Goal: Task Accomplishment & Management: Complete application form

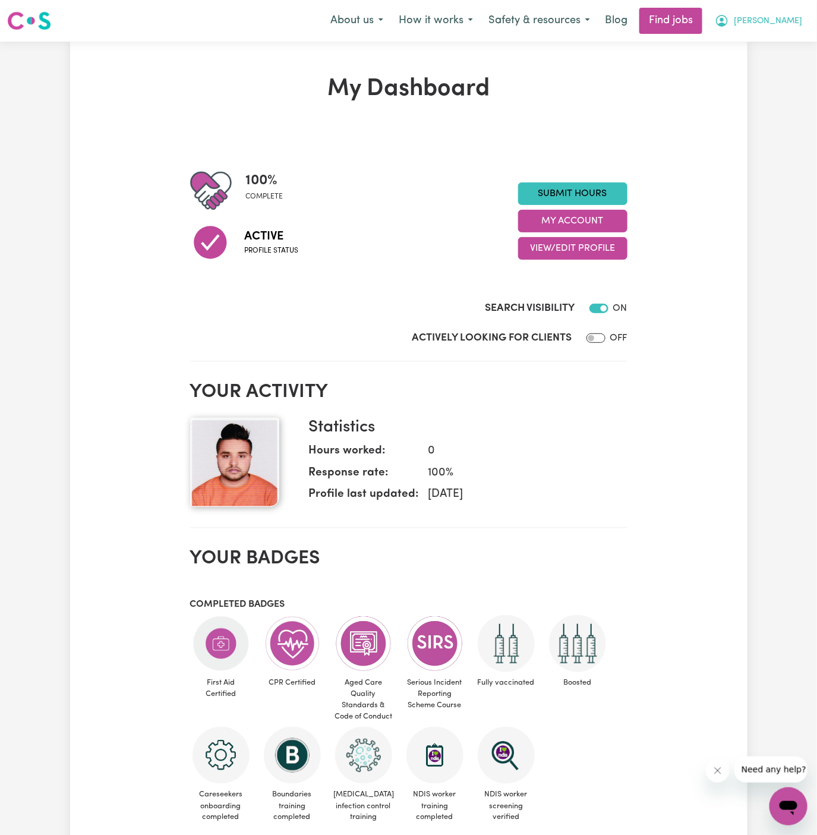
click at [791, 24] on span "[PERSON_NAME]" at bounding box center [768, 21] width 68 height 13
click at [790, 44] on link "My Account" at bounding box center [762, 46] width 94 height 23
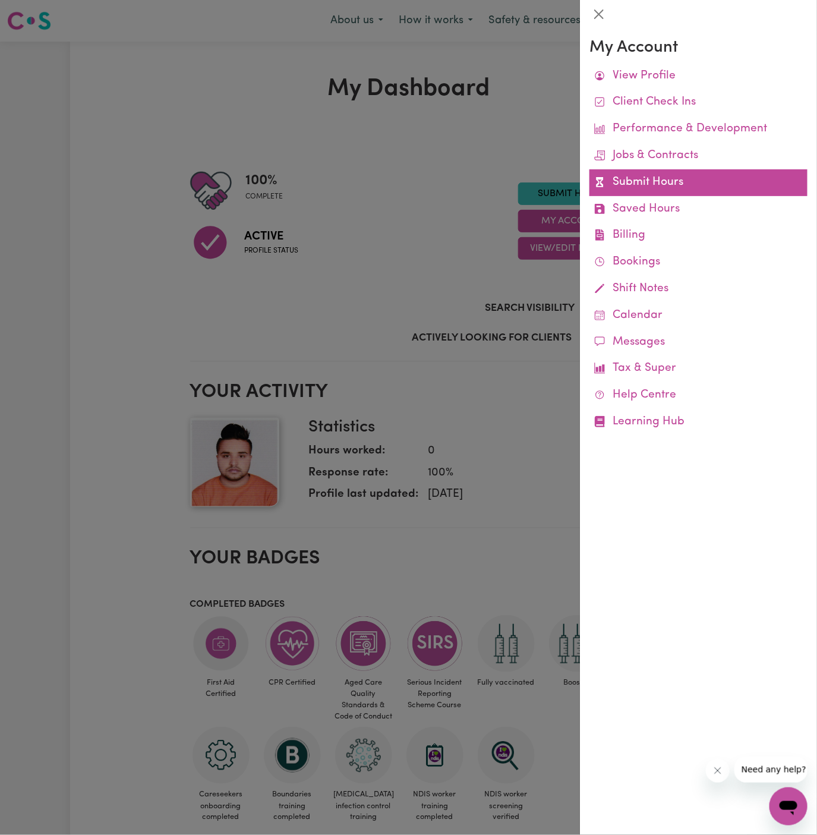
click at [665, 192] on link "Submit Hours" at bounding box center [698, 182] width 218 height 27
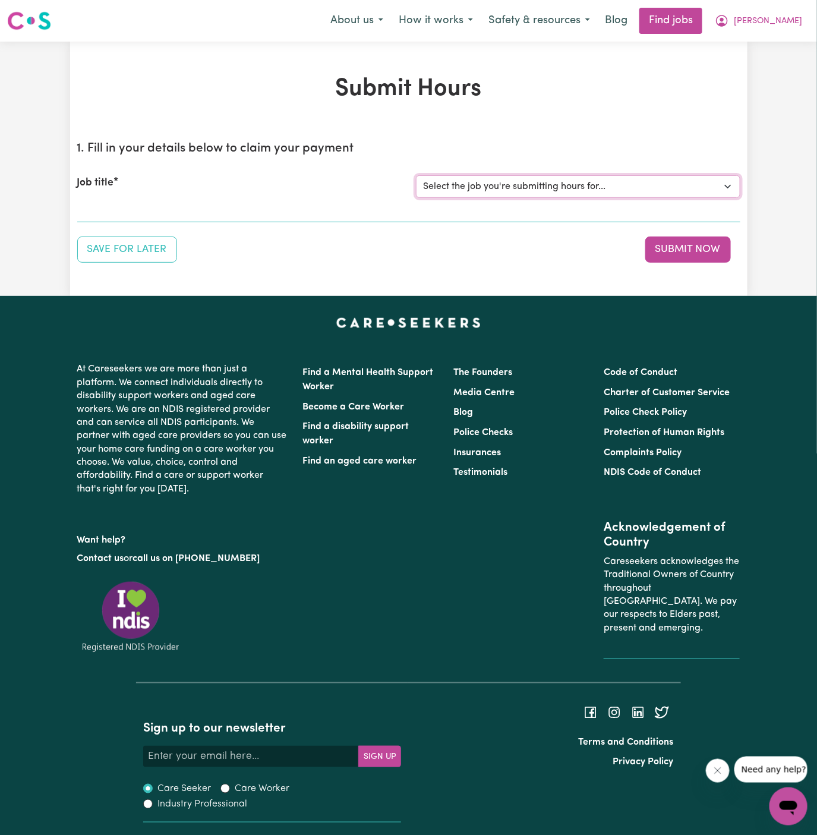
click at [515, 176] on select "Select the job you're submitting hours for... [Kishore Hands Of Care] Support W…" at bounding box center [578, 186] width 324 height 23
select select "15116"
click at [416, 175] on select "Select the job you're submitting hours for... [Kishore Hands Of Care] Support W…" at bounding box center [578, 186] width 324 height 23
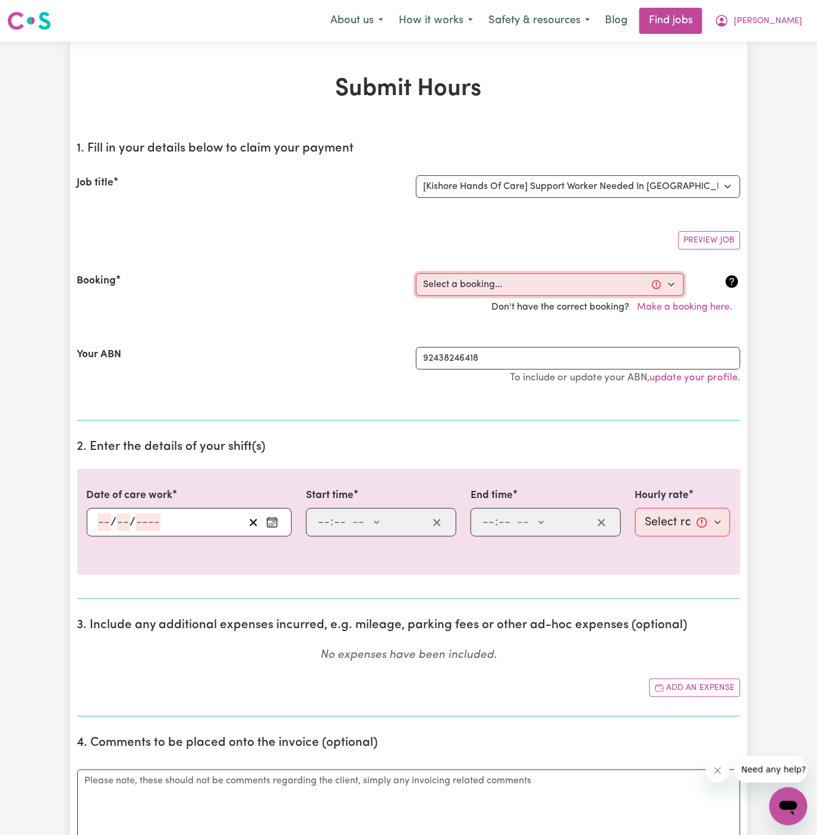
click at [541, 282] on select "Select a booking... [DATE] 11:15am to 12:15pm (ONE-OFF) [DATE] 2:30pm to 3:30pm…" at bounding box center [550, 284] width 268 height 23
select select "365127"
click at [416, 273] on select "Select a booking... [DATE] 11:15am to 12:15pm (ONE-OFF) [DATE] 2:30pm to 3:30pm…" at bounding box center [550, 284] width 268 height 23
type input "[DATE]"
type input "18"
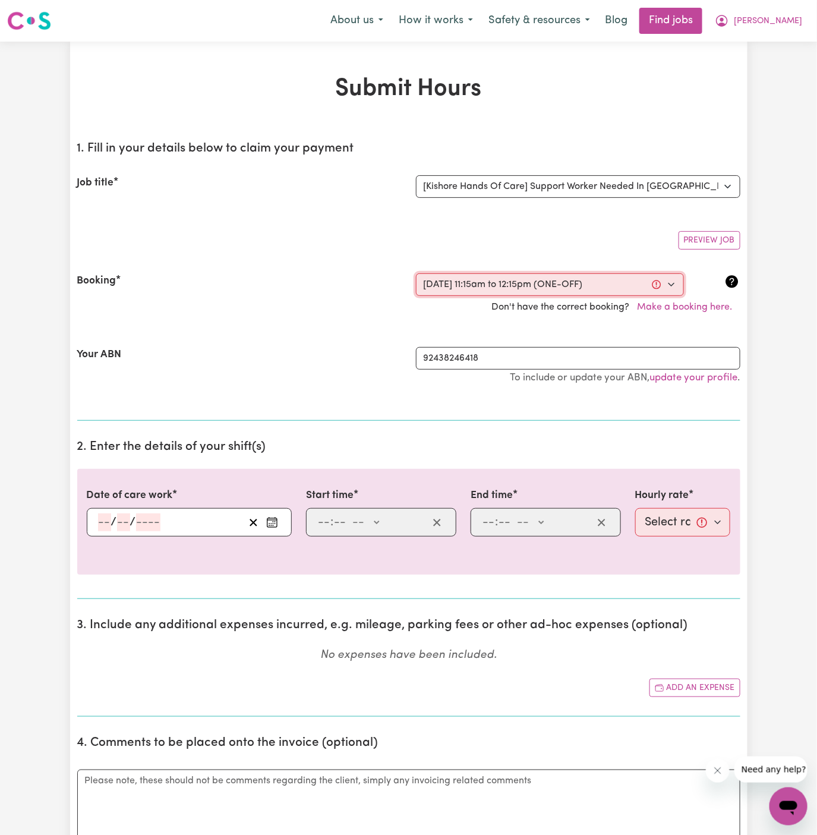
type input "9"
type input "2025"
type input "11:15"
type input "11"
type input "15"
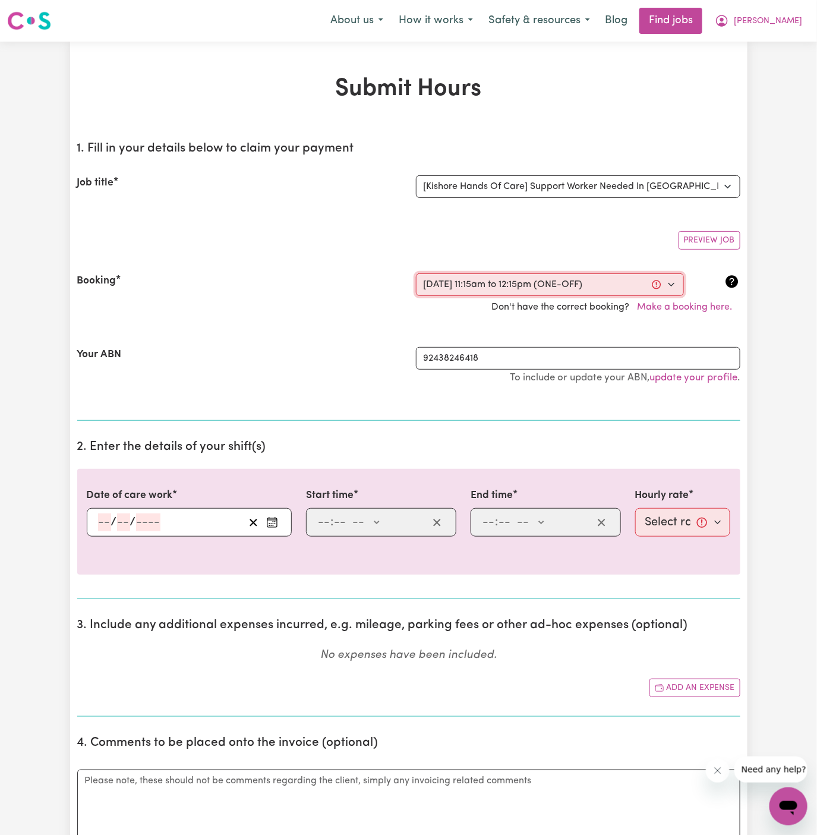
select select "am"
type input "12:15"
type input "12"
type input "15"
select select "pm"
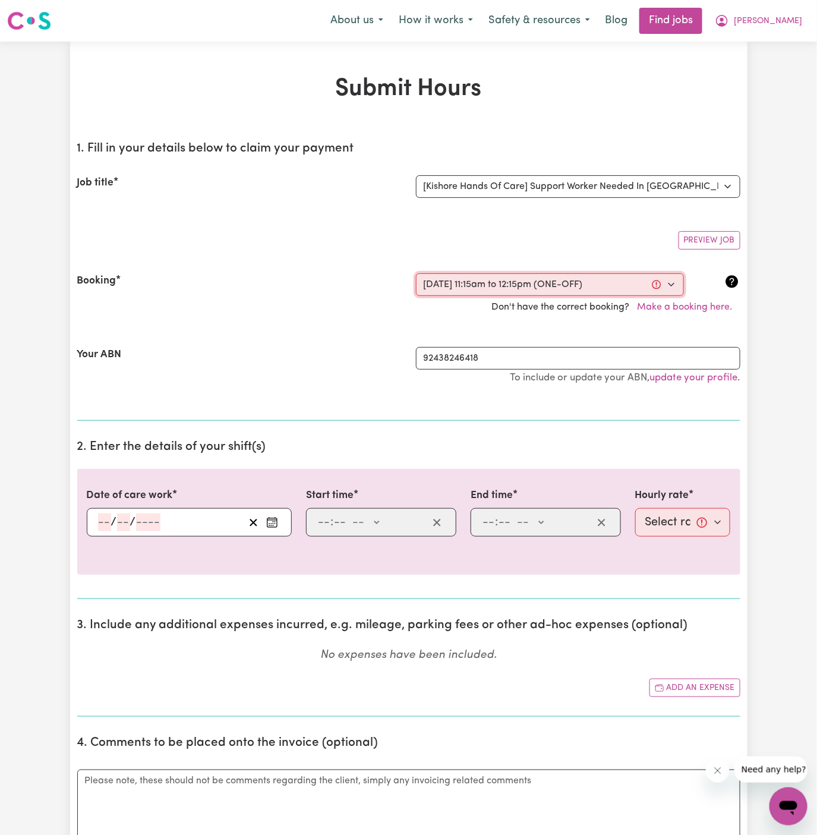
select select "45-Weekday"
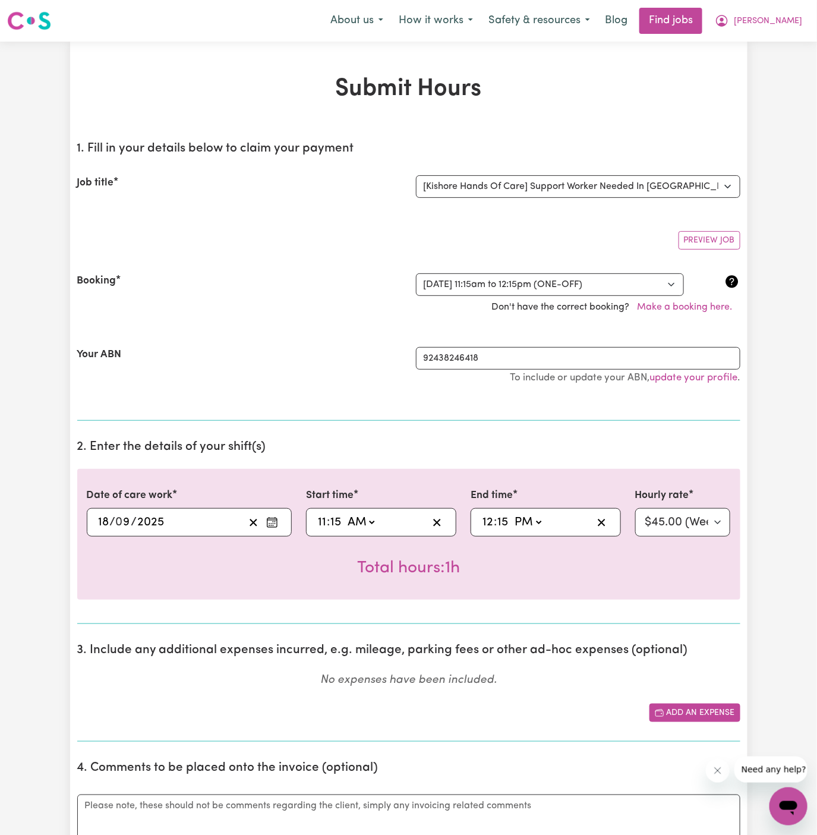
click at [662, 710] on rect "Add another expense" at bounding box center [659, 712] width 8 height 5
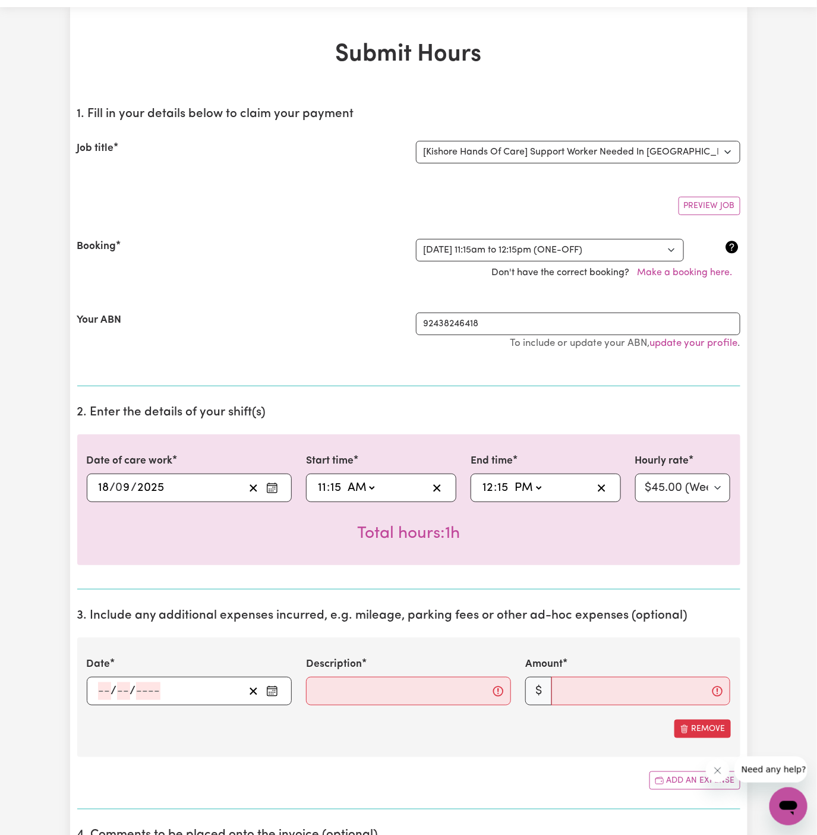
scroll to position [72, 0]
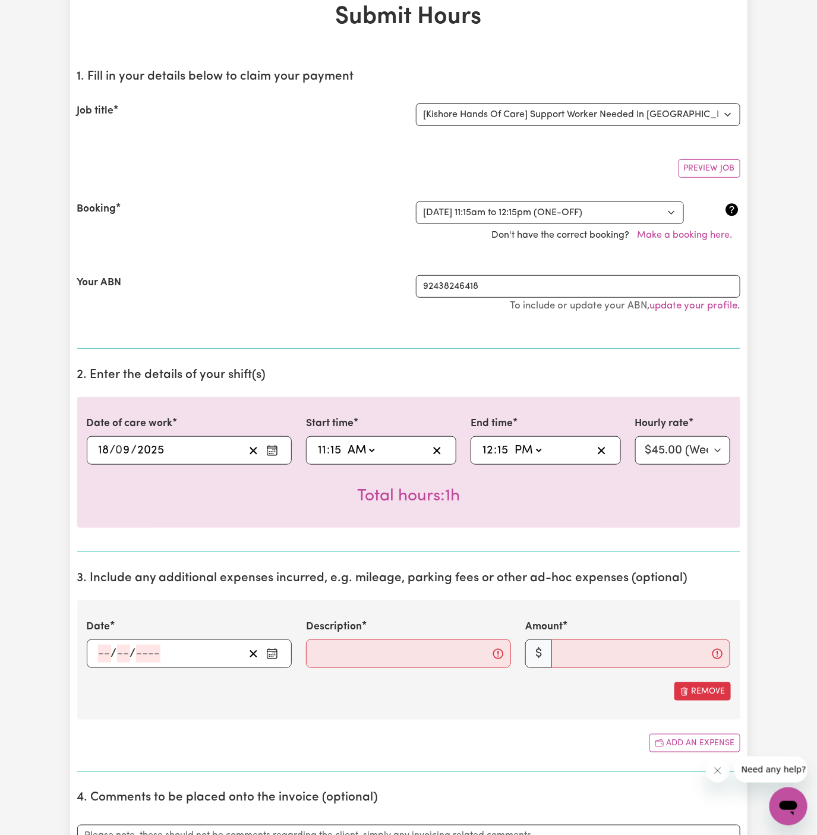
click at [97, 650] on div "/ /" at bounding box center [170, 654] width 147 height 18
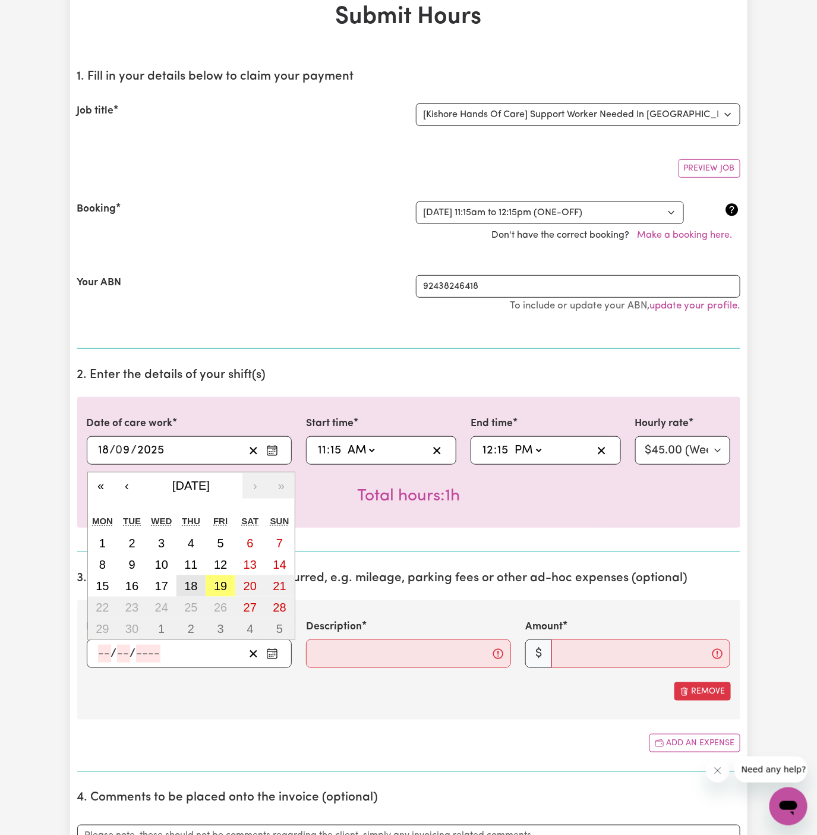
click at [193, 579] on abbr "18" at bounding box center [190, 585] width 13 height 13
type input "[DATE]"
type input "18"
type input "9"
type input "2025"
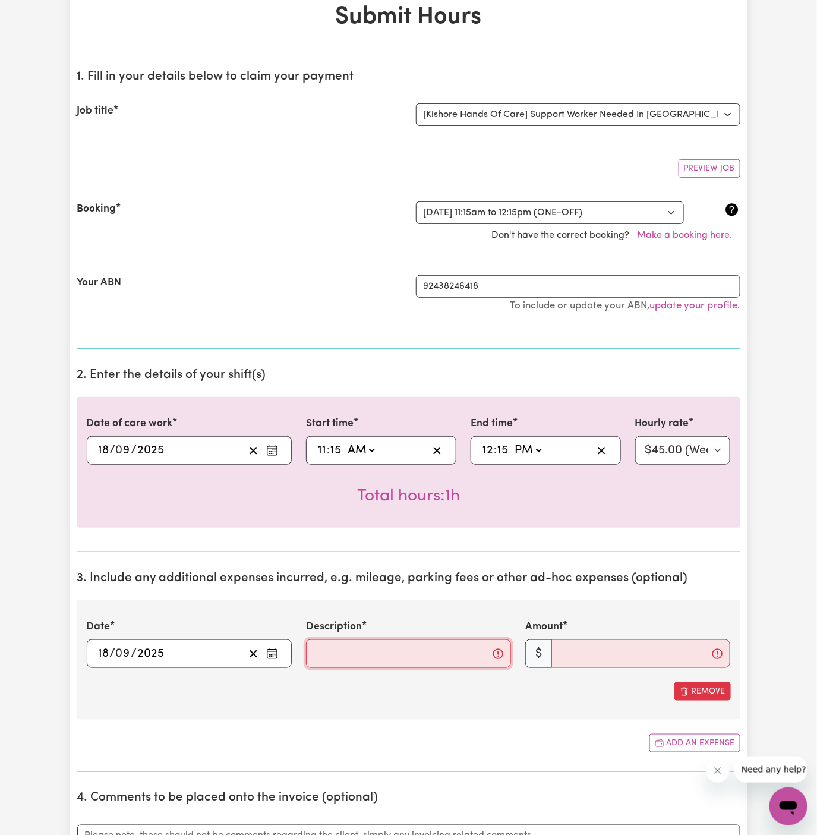
click at [383, 643] on input "Description" at bounding box center [408, 653] width 205 height 29
type input "Travel Expense $1/km"
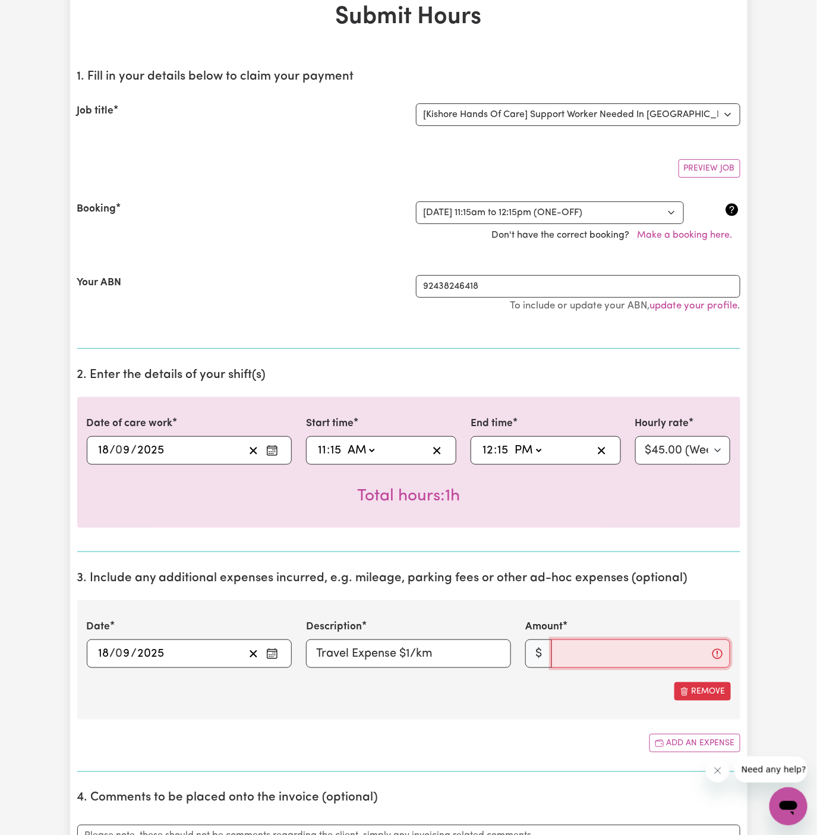
click at [602, 650] on input "Amount" at bounding box center [640, 653] width 179 height 29
type input "5"
click at [631, 614] on div "Date [DATE] 18 / 0 9 / 2025 « ‹ [DATE] › » Mon Tue Wed Thu Fri Sat Sun 1 2 3 4 …" at bounding box center [408, 659] width 663 height 119
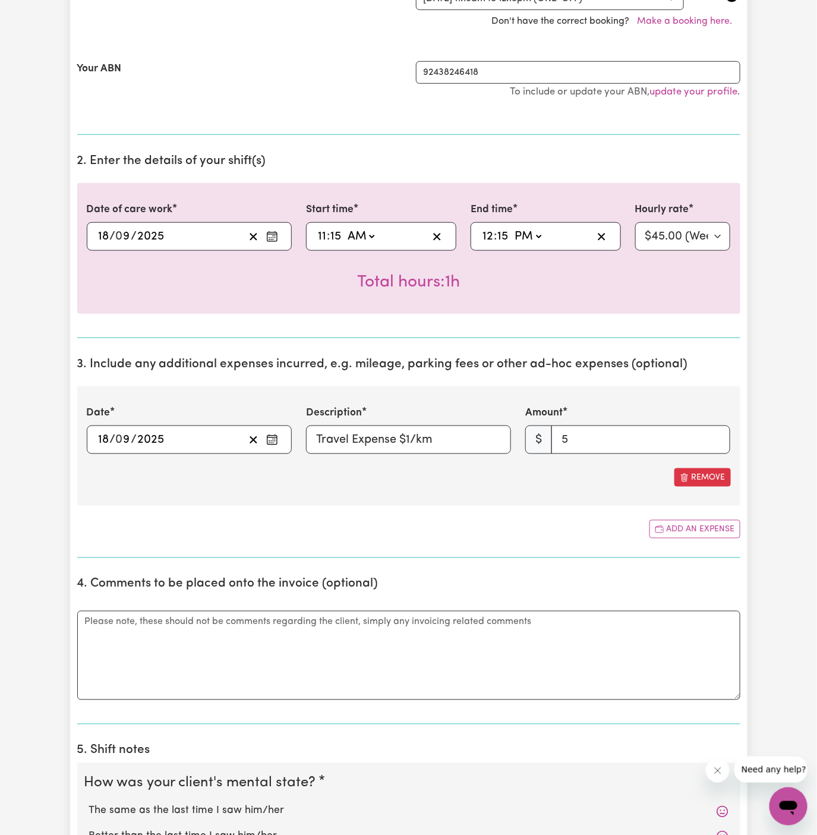
scroll to position [506, 0]
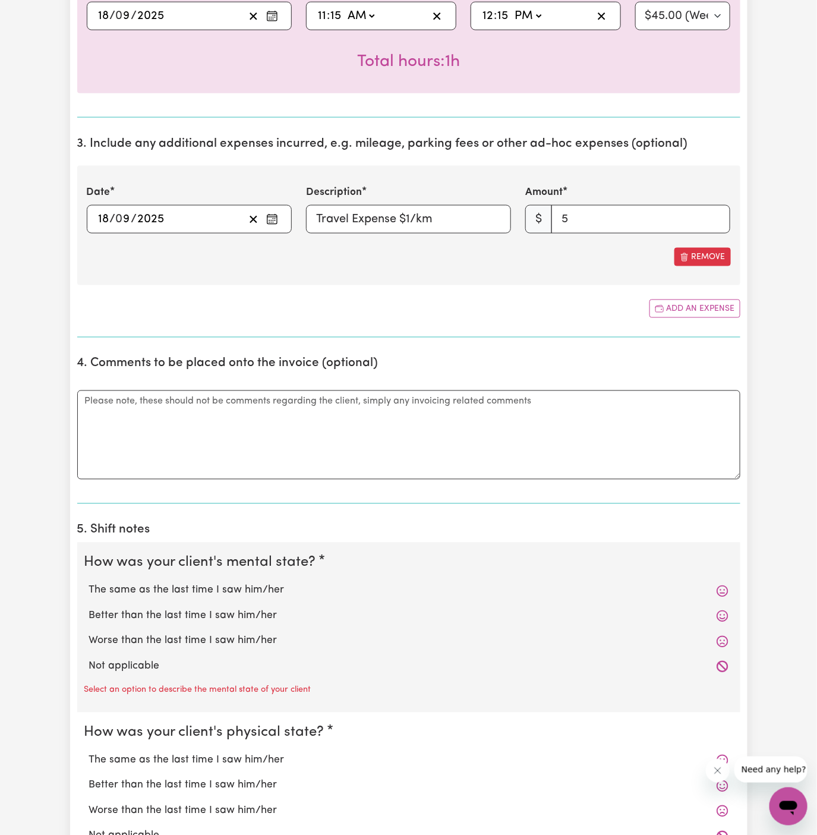
click at [221, 665] on label "Not applicable" at bounding box center [408, 666] width 639 height 15
click at [89, 659] on input "Not applicable" at bounding box center [89, 658] width 1 height 1
radio input "true"
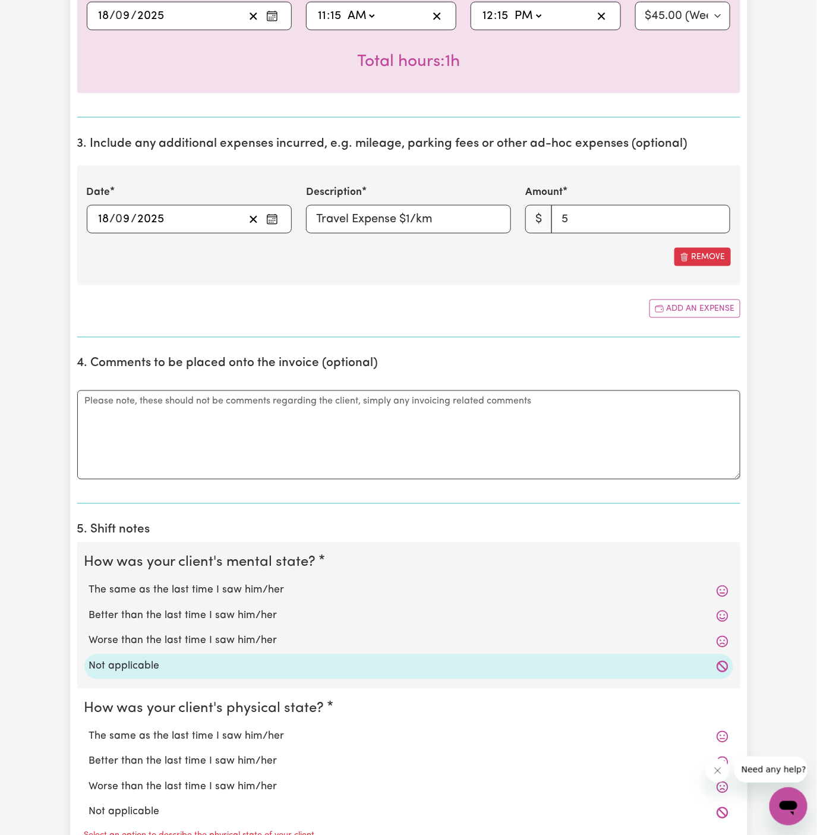
click at [194, 811] on label "Not applicable" at bounding box center [408, 811] width 639 height 15
click at [89, 804] on input "Not applicable" at bounding box center [89, 804] width 1 height 1
radio input "true"
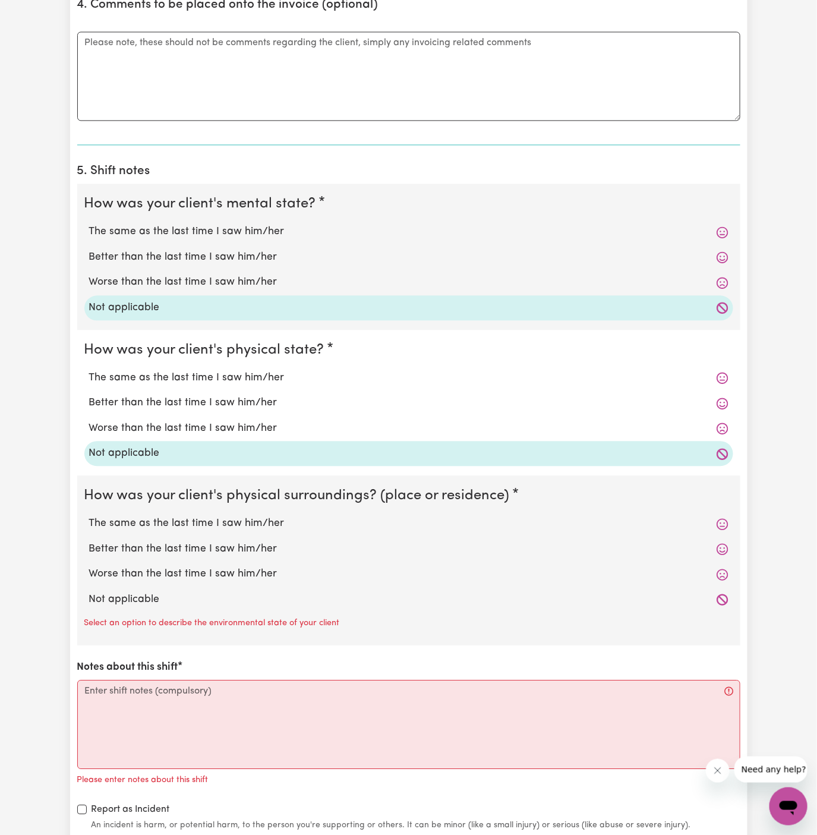
scroll to position [895, 0]
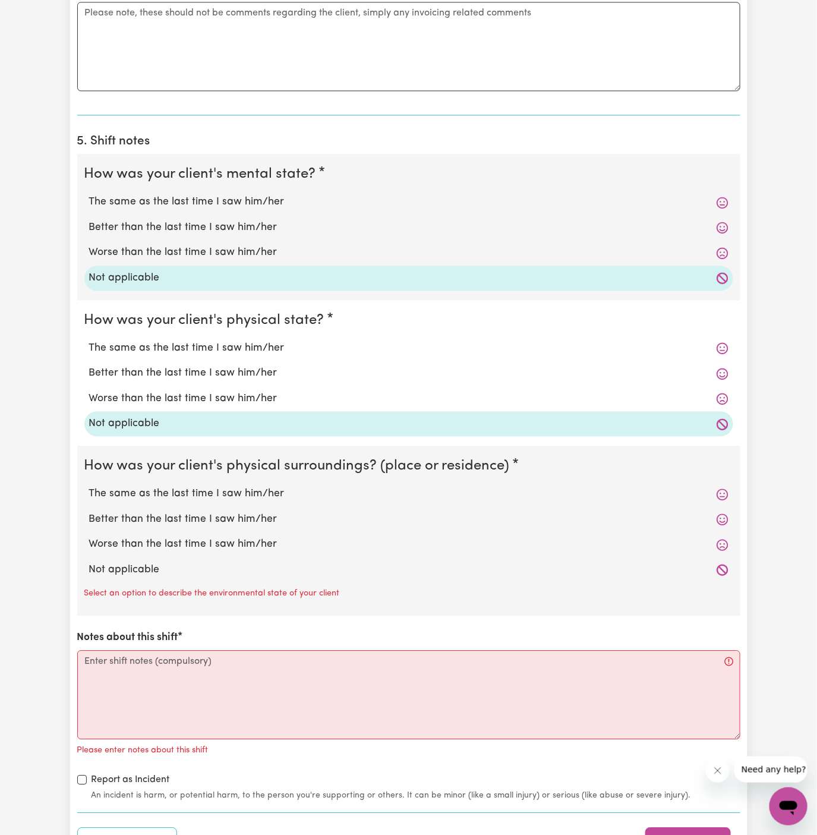
click at [176, 566] on label "Not applicable" at bounding box center [408, 569] width 639 height 15
click at [89, 562] on input "Not applicable" at bounding box center [89, 561] width 1 height 1
radio input "true"
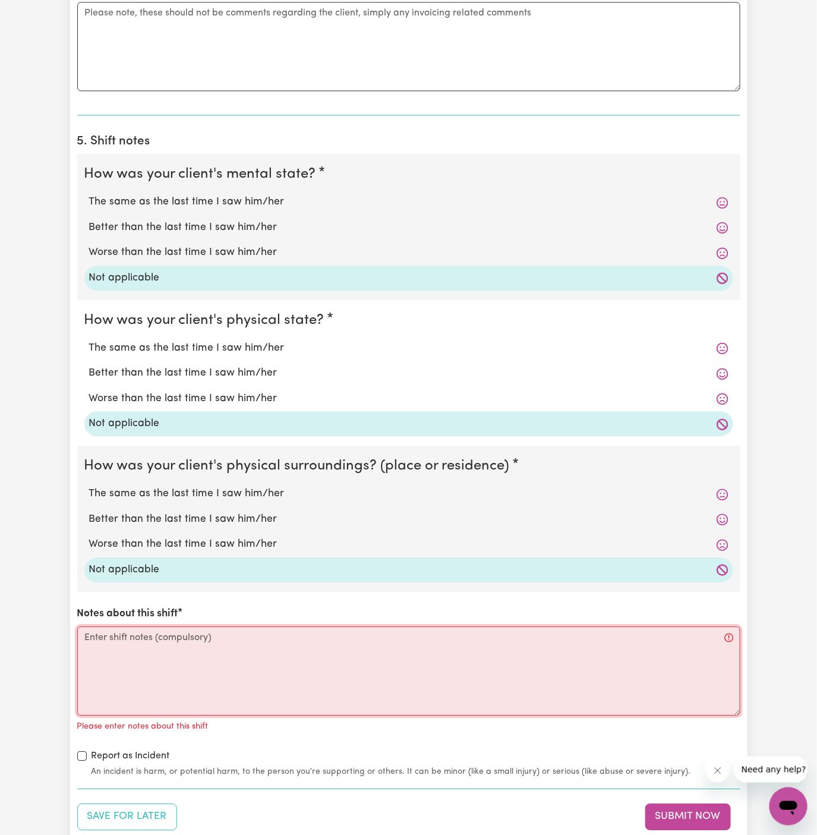
click at [179, 672] on textarea "Notes about this shift" at bounding box center [408, 670] width 663 height 89
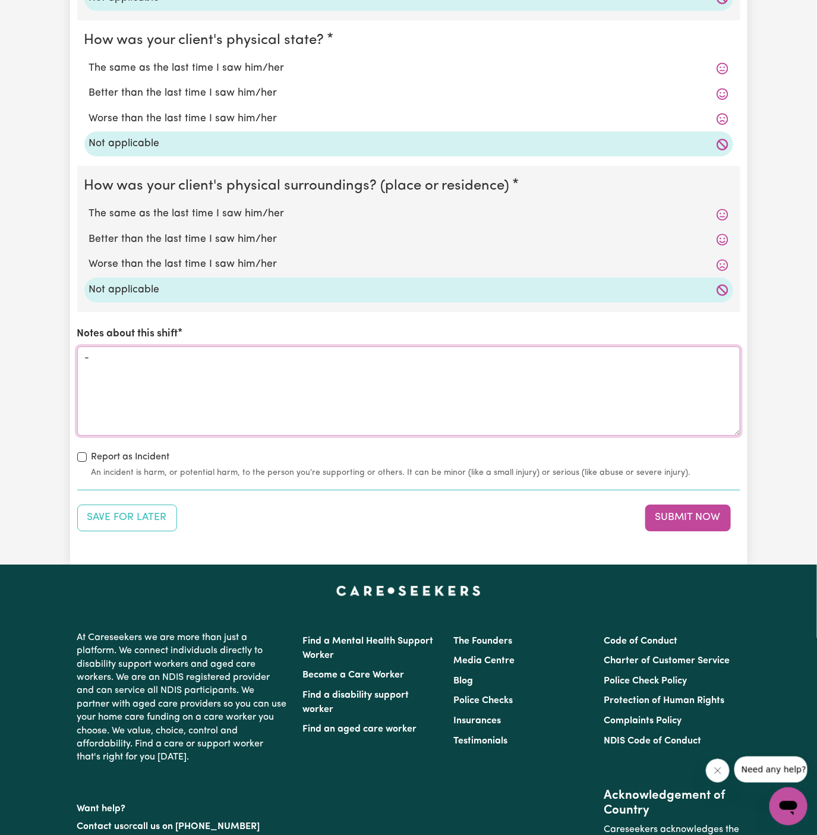
scroll to position [1389, 0]
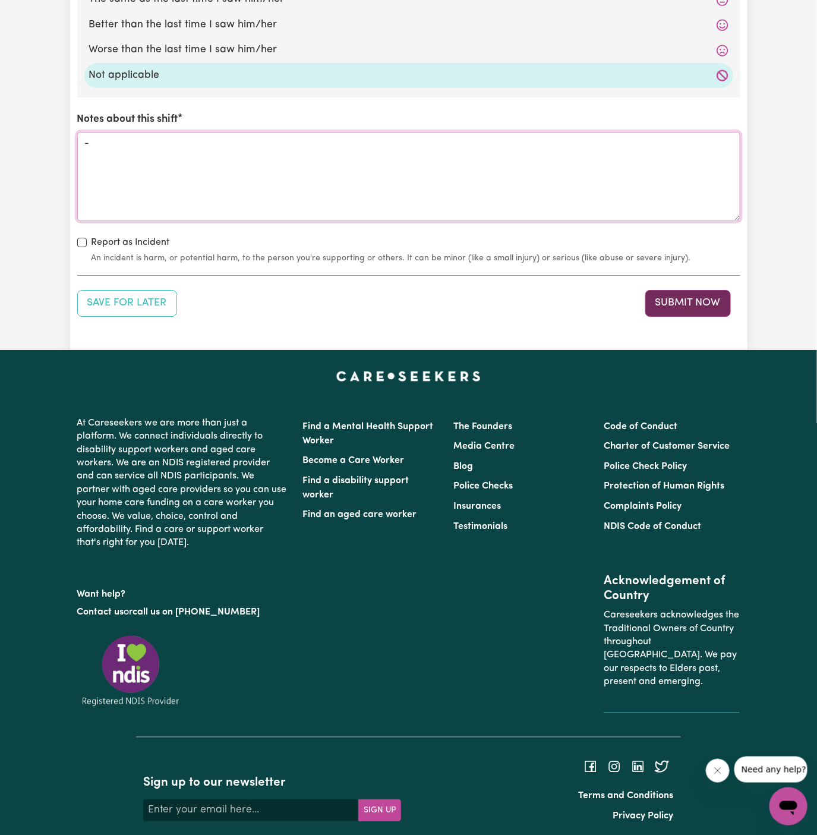
type textarea "-"
click at [693, 307] on button "Submit Now" at bounding box center [688, 303] width 86 height 26
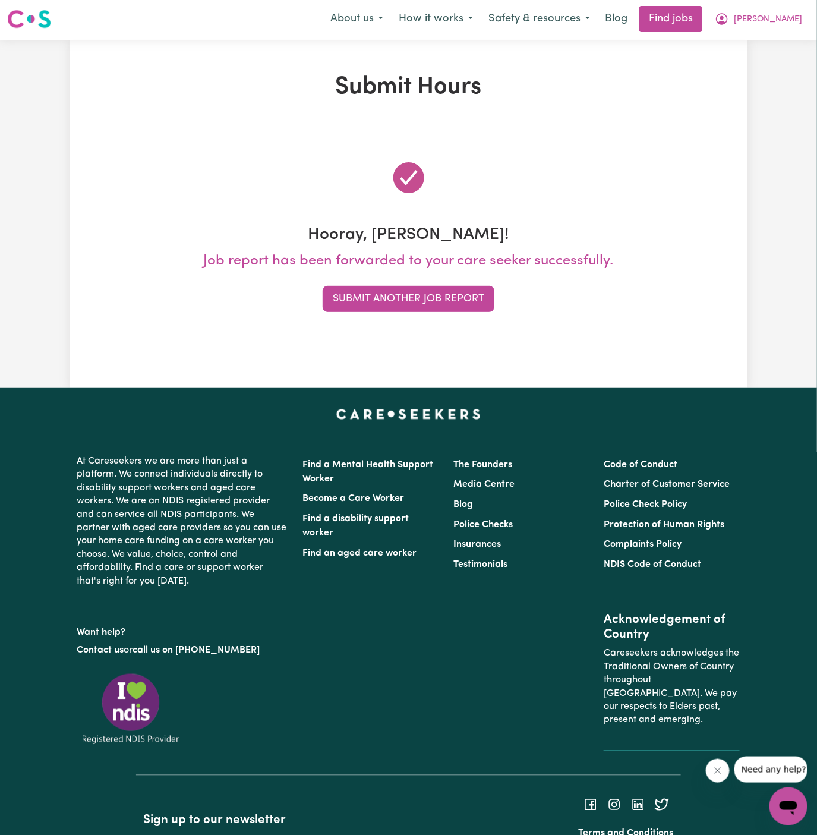
scroll to position [0, 0]
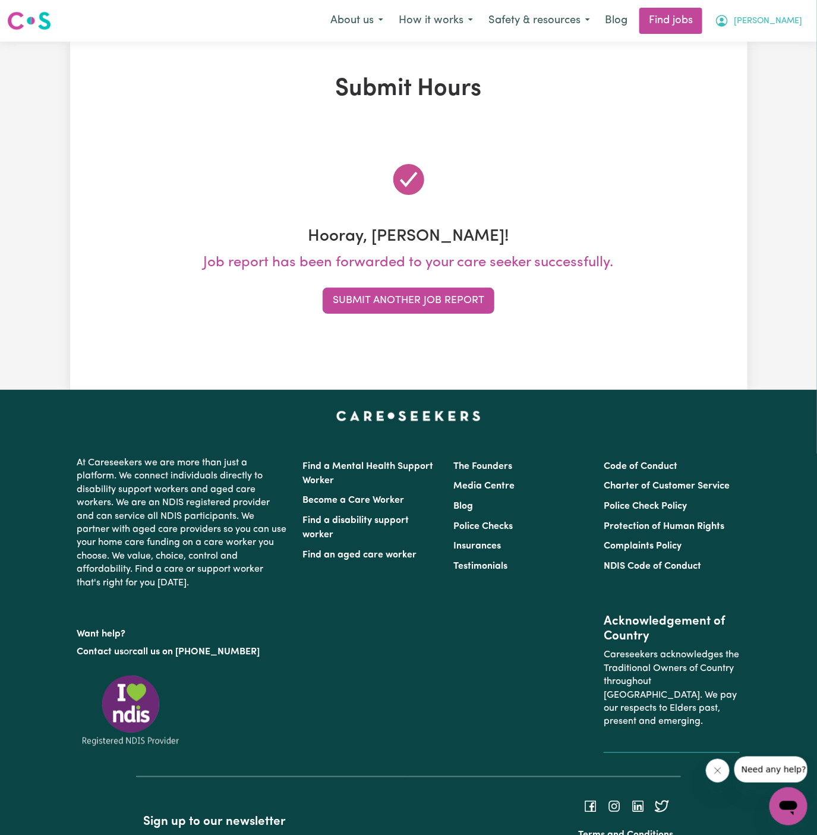
click at [794, 26] on span "[PERSON_NAME]" at bounding box center [768, 21] width 68 height 13
click at [793, 46] on link "My Account" at bounding box center [762, 46] width 94 height 23
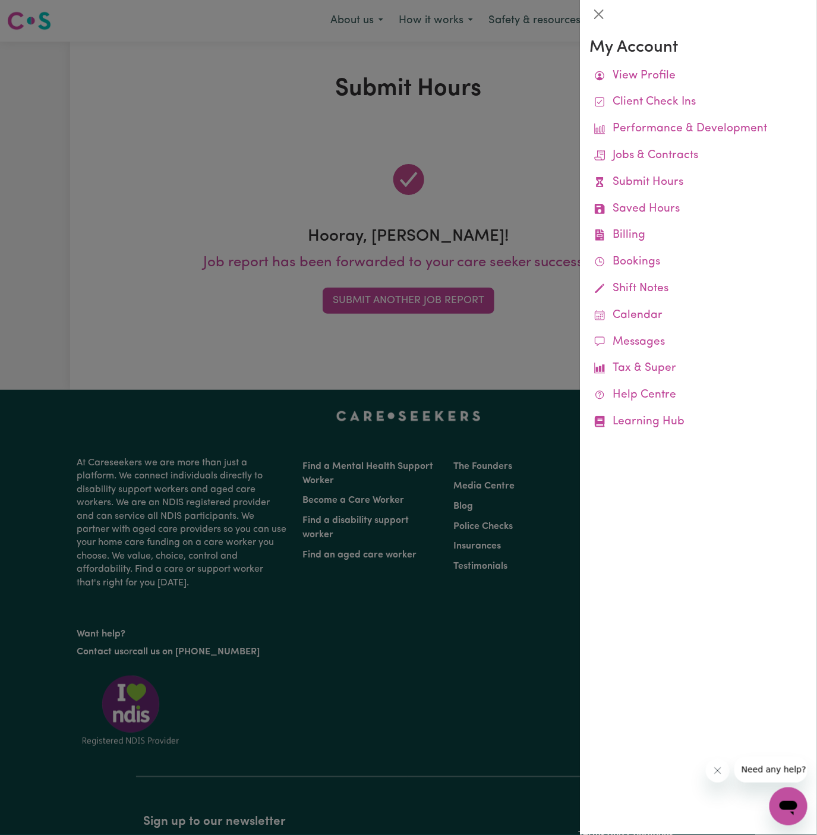
click at [557, 144] on div at bounding box center [408, 417] width 817 height 835
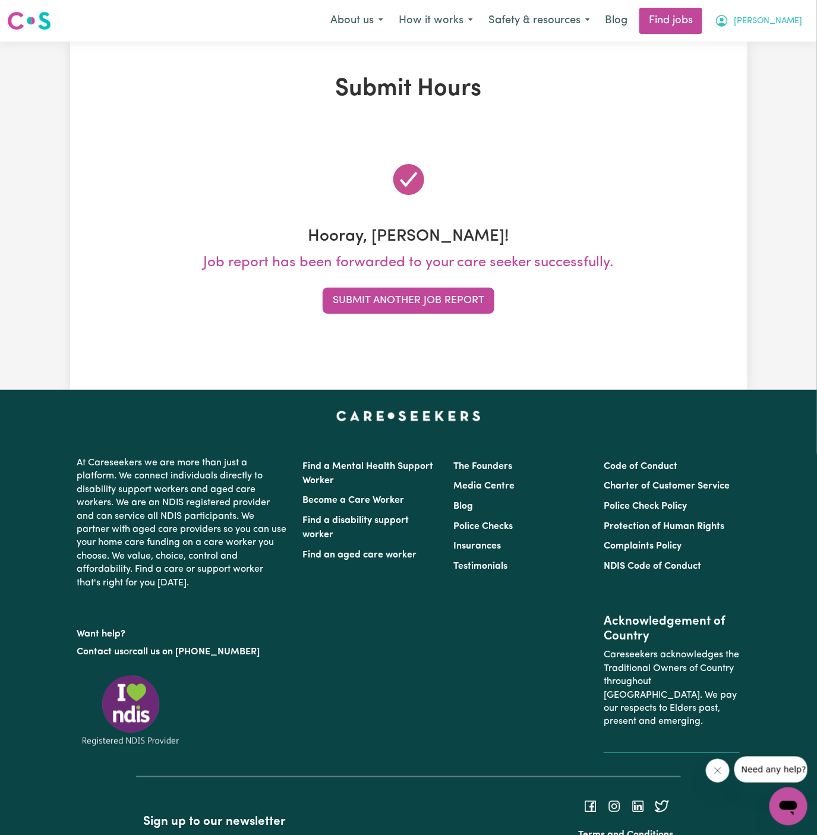
click at [791, 17] on span "[PERSON_NAME]" at bounding box center [768, 21] width 68 height 13
click at [767, 94] on link "Logout" at bounding box center [762, 91] width 94 height 23
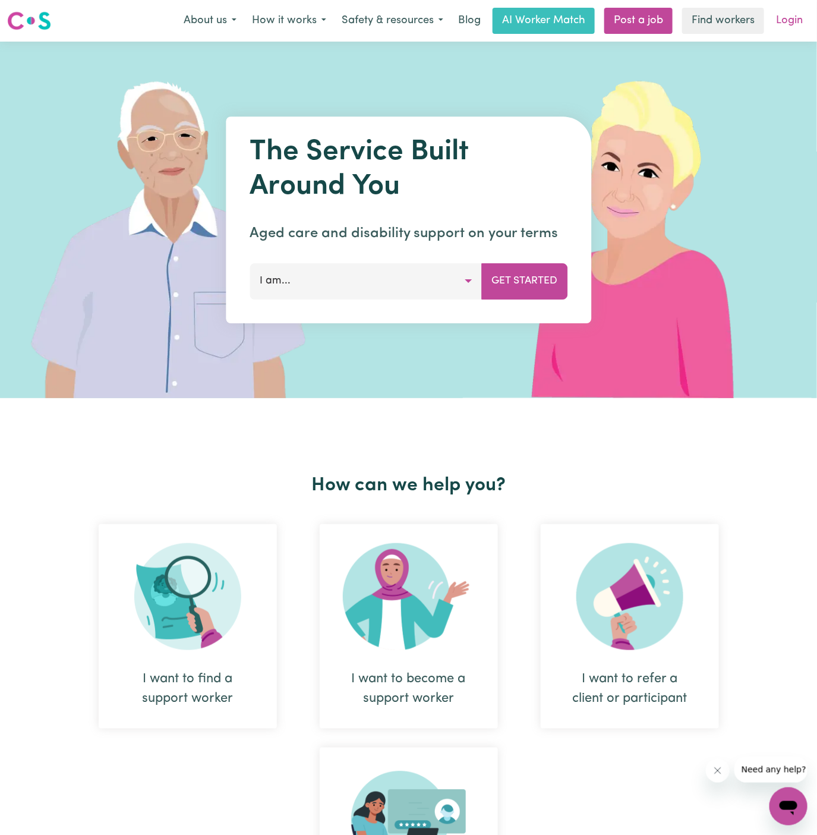
click at [782, 20] on link "Login" at bounding box center [789, 21] width 41 height 26
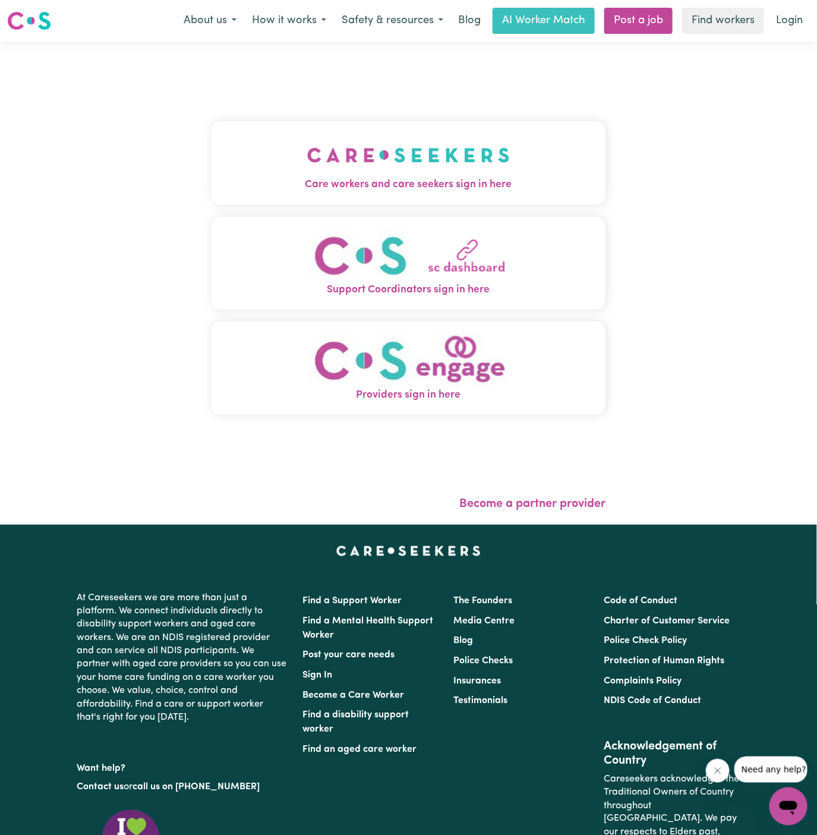
click at [397, 168] on img "Care workers and care seekers sign in here" at bounding box center [408, 155] width 203 height 44
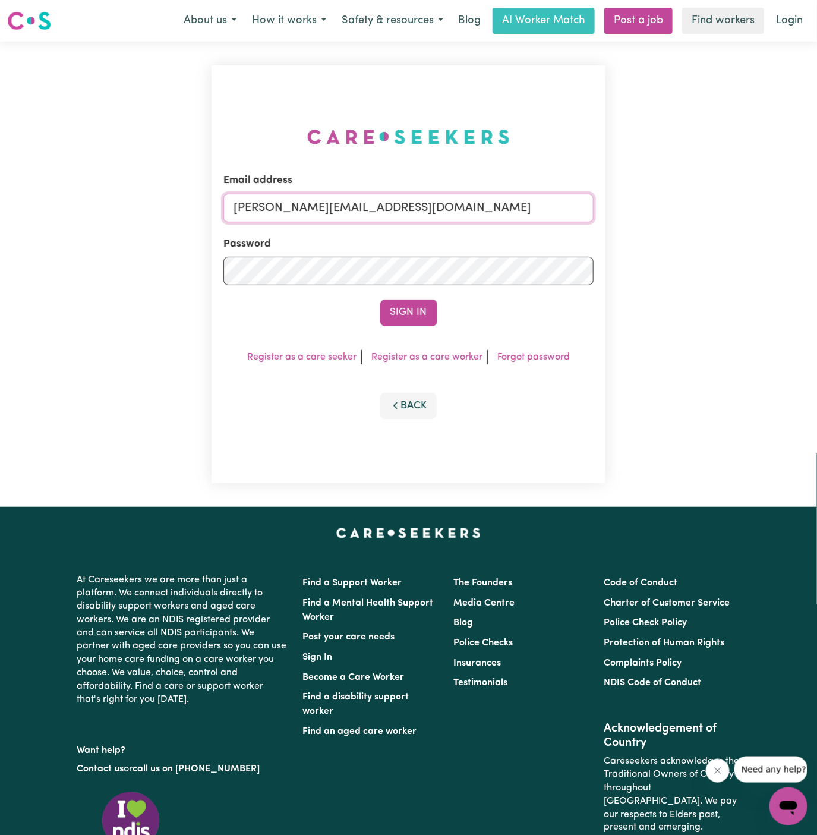
click at [453, 203] on input "[PERSON_NAME][EMAIL_ADDRESS][DOMAIN_NAME]" at bounding box center [408, 208] width 371 height 29
drag, startPoint x: 293, startPoint y: 209, endPoint x: 730, endPoint y: 210, distance: 436.6
click at [730, 210] on div "Email address [EMAIL_ADDRESS][DOMAIN_NAME] Password Sign In Register as a care …" at bounding box center [408, 274] width 817 height 465
type input "[EMAIL_ADDRESS][DOMAIN_NAME]"
click at [431, 301] on button "Sign In" at bounding box center [408, 312] width 57 height 26
